Goal: Task Accomplishment & Management: Manage account settings

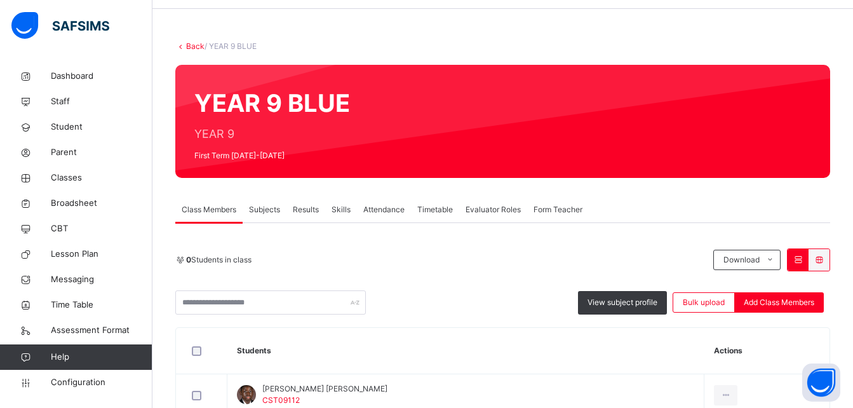
scroll to position [44, 0]
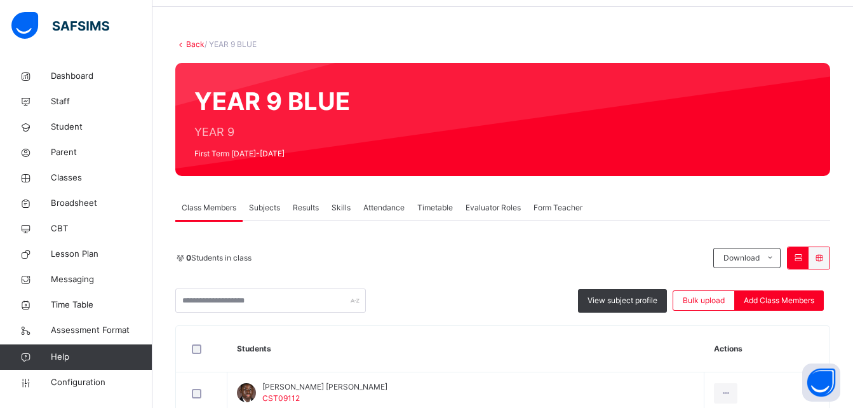
click at [272, 208] on span "Subjects" at bounding box center [264, 207] width 31 height 11
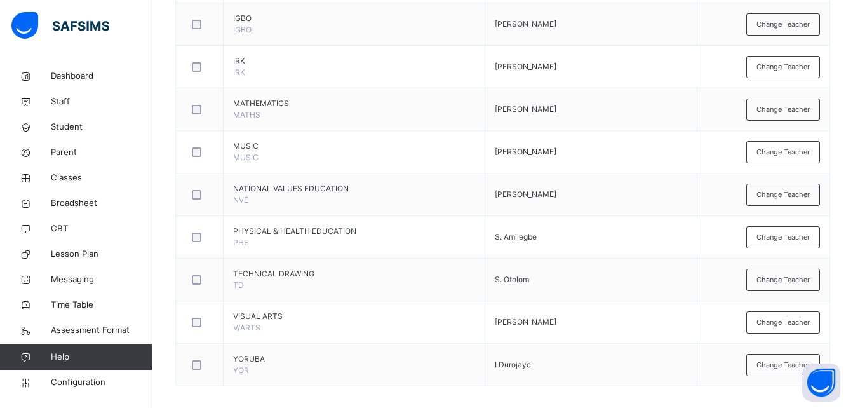
scroll to position [924, 0]
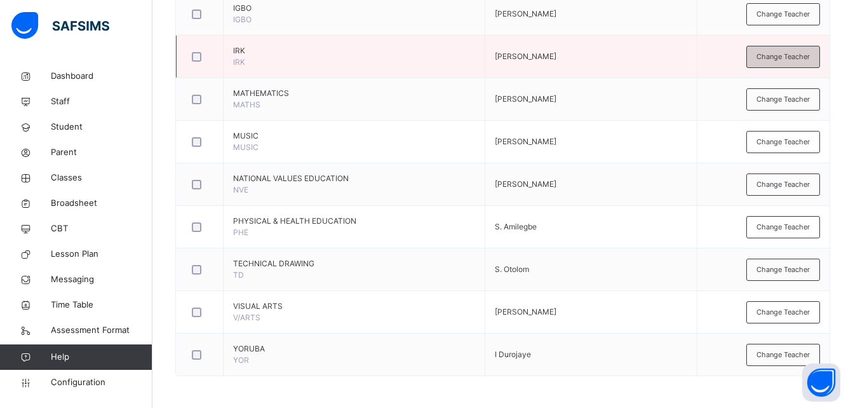
click at [781, 58] on span "Change Teacher" at bounding box center [782, 56] width 53 height 11
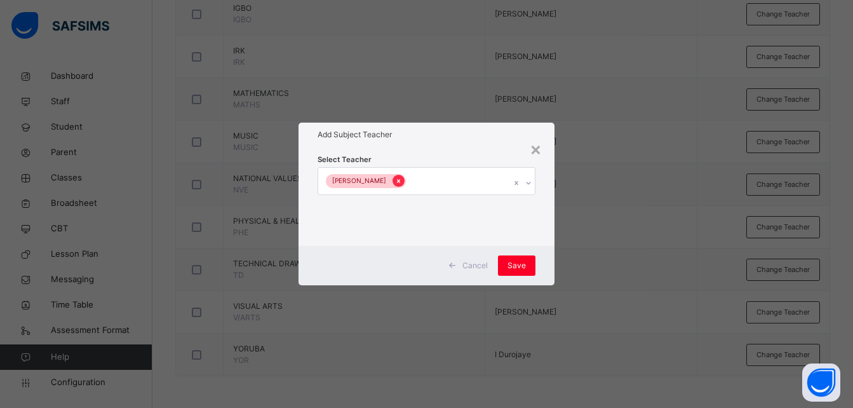
click at [397, 183] on icon at bounding box center [398, 180] width 7 height 9
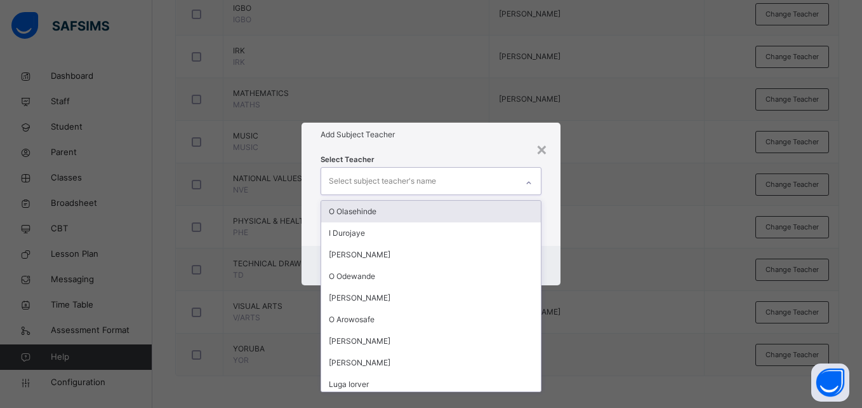
click at [397, 183] on div "Select subject teacher's name" at bounding box center [382, 181] width 107 height 24
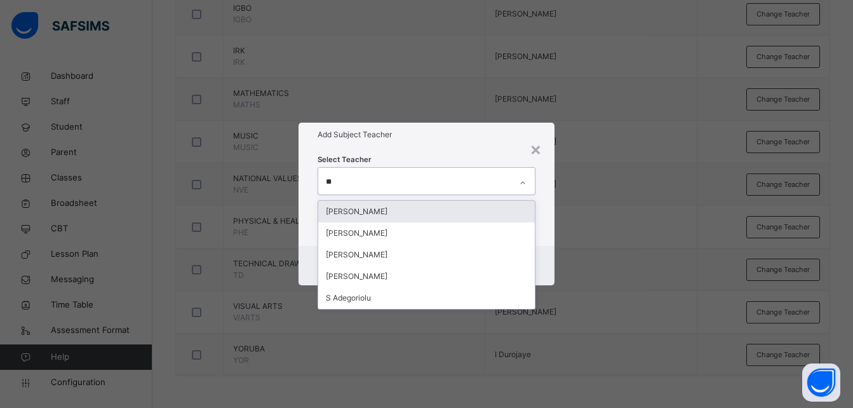
type input "*"
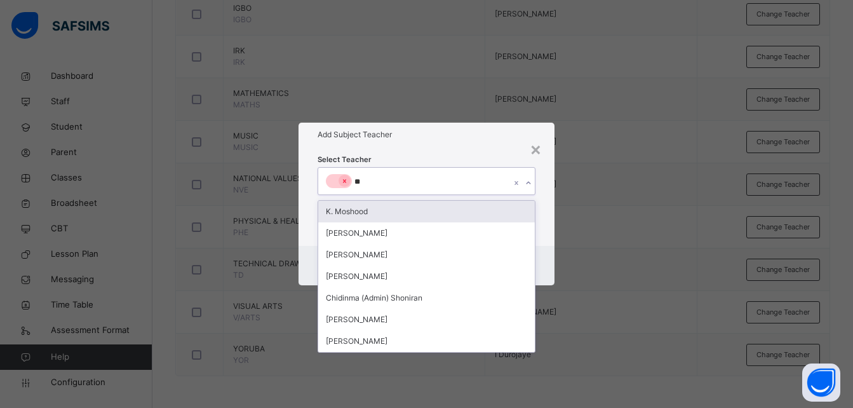
type input "***"
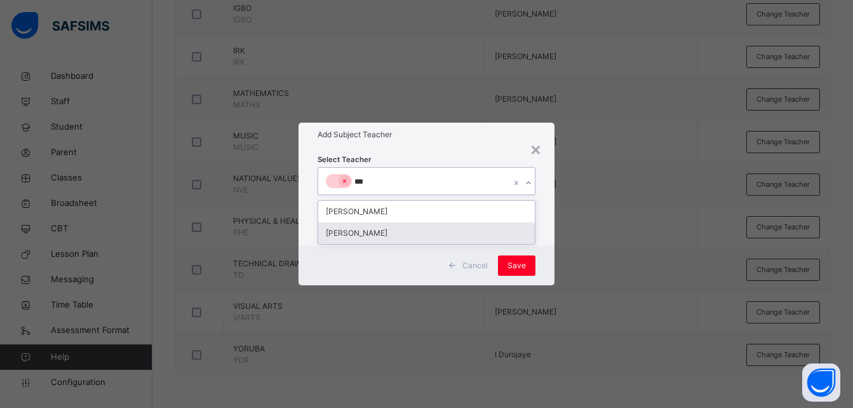
click at [347, 235] on div "[PERSON_NAME]" at bounding box center [426, 233] width 216 height 22
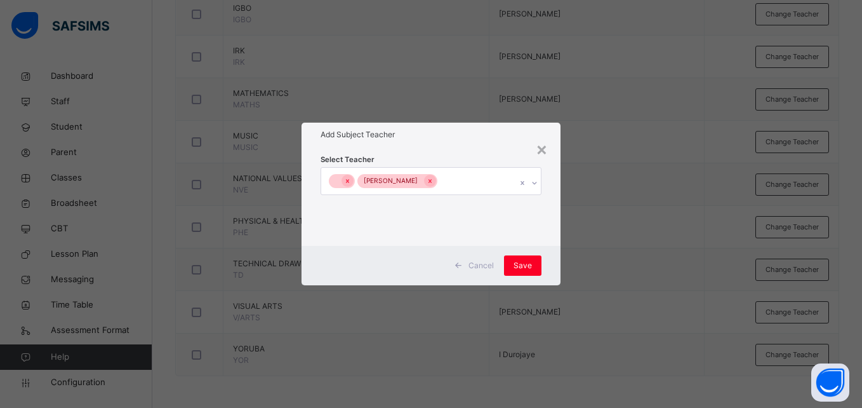
click at [564, 257] on div "× Add Subject Teacher Select Teacher [PERSON_NAME] Cancel Save" at bounding box center [431, 204] width 862 height 408
click at [527, 262] on span "Save" at bounding box center [523, 265] width 18 height 11
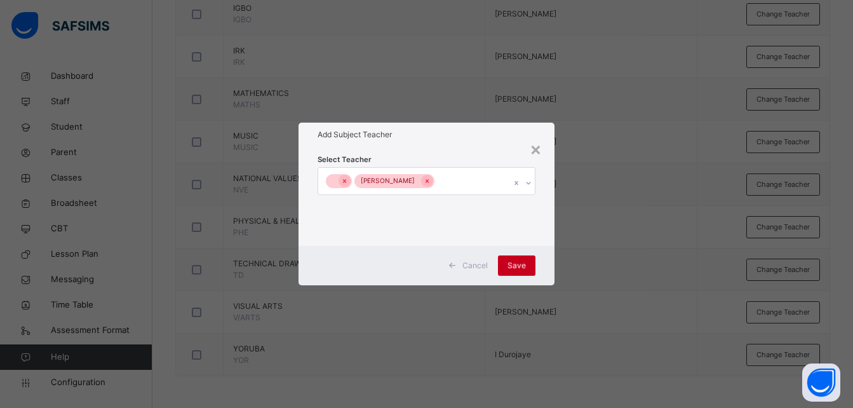
click at [527, 262] on div "Save" at bounding box center [516, 265] width 37 height 20
click at [514, 269] on span "Save" at bounding box center [516, 265] width 18 height 11
click at [538, 150] on div "×" at bounding box center [535, 148] width 12 height 27
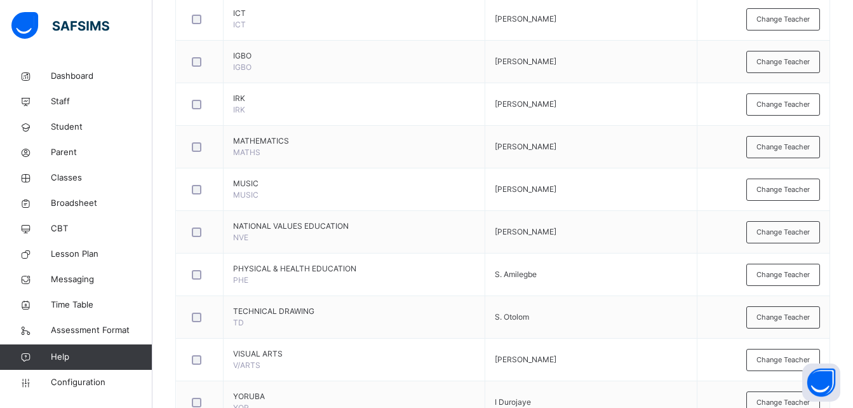
scroll to position [848, 0]
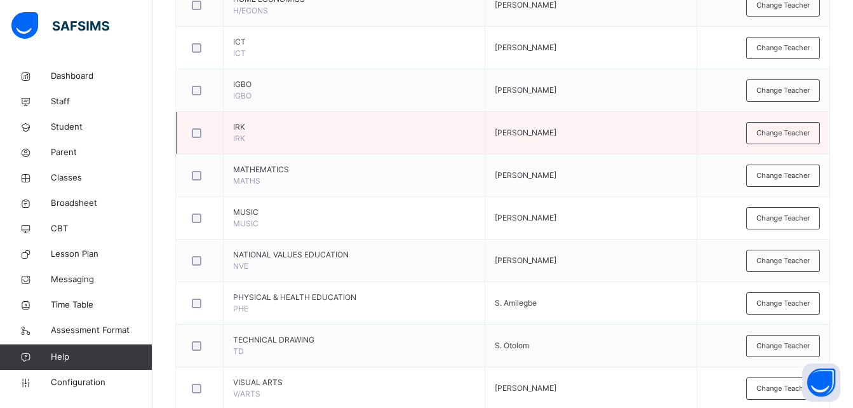
click at [235, 132] on span "IRK" at bounding box center [354, 126] width 242 height 11
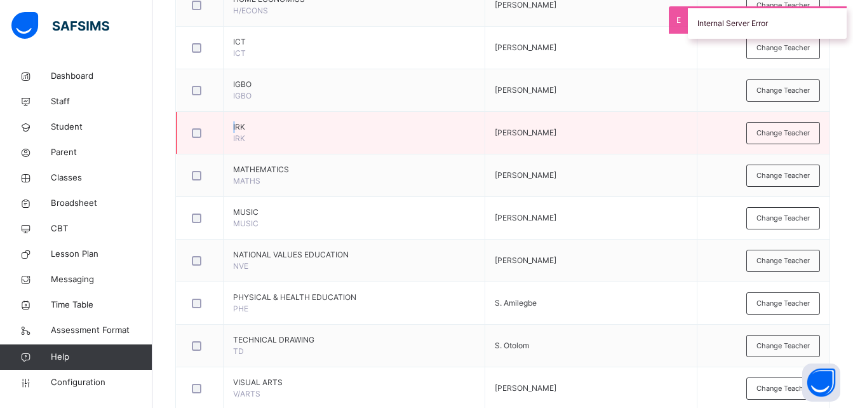
click at [234, 130] on span "IRK" at bounding box center [354, 126] width 242 height 11
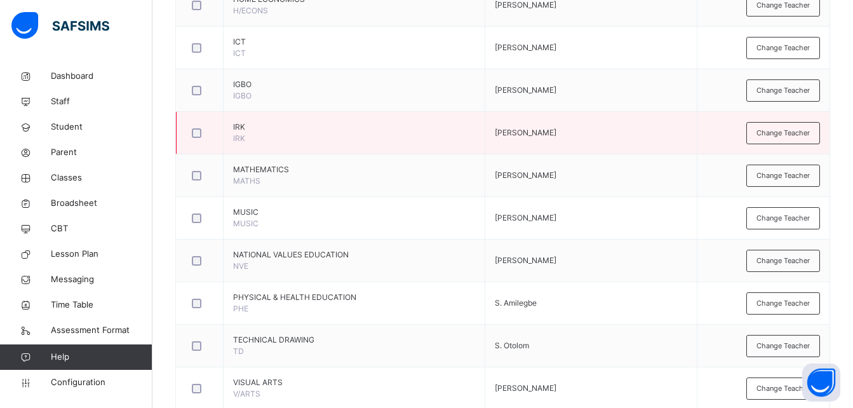
drag, startPoint x: 234, startPoint y: 130, endPoint x: 244, endPoint y: 131, distance: 10.9
click at [244, 131] on span "IRK" at bounding box center [354, 126] width 242 height 11
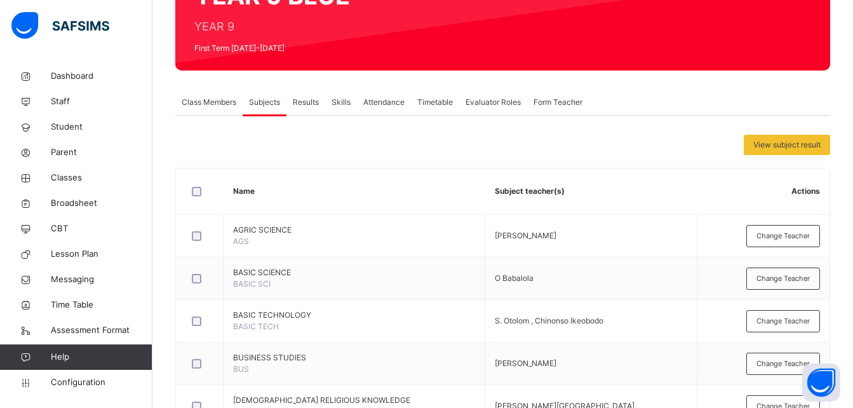
scroll to position [0, 0]
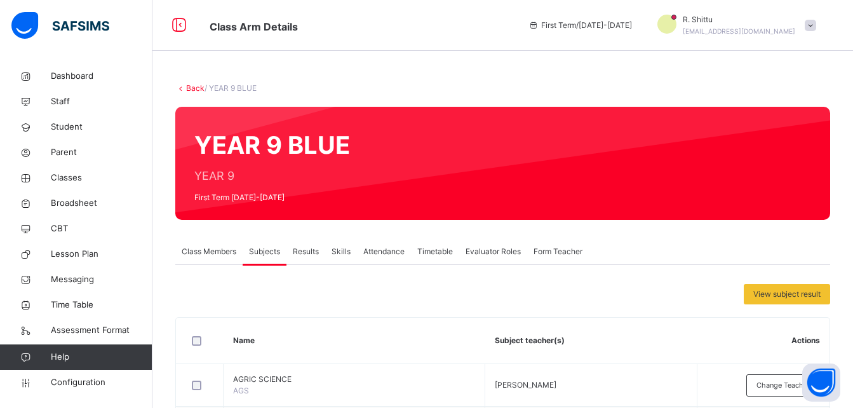
click at [269, 253] on span "Subjects" at bounding box center [264, 251] width 31 height 11
click at [313, 252] on span "Results" at bounding box center [306, 251] width 26 height 11
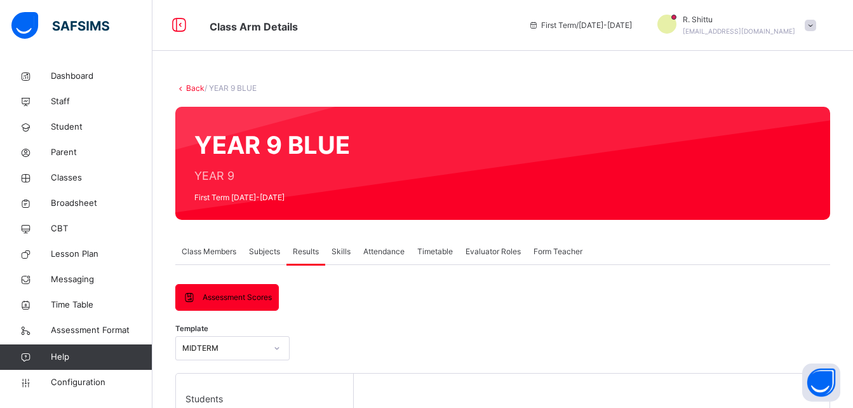
click at [220, 254] on span "Class Members" at bounding box center [209, 251] width 55 height 11
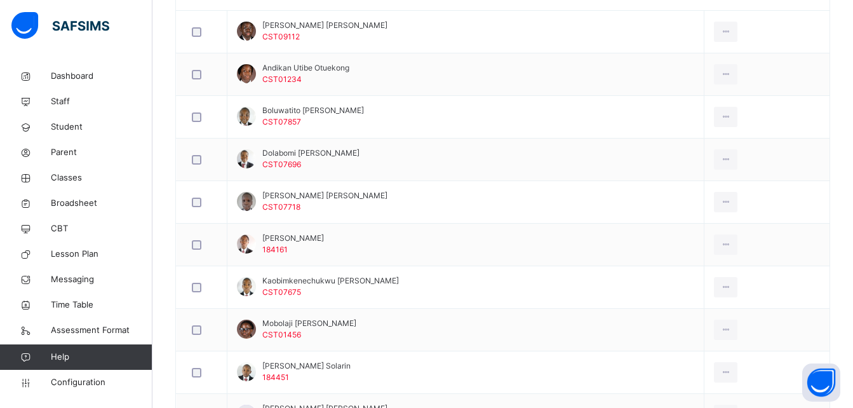
scroll to position [408, 0]
